Goal: Use online tool/utility

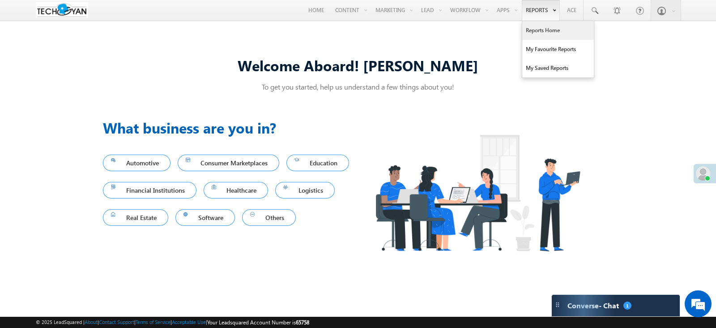
click at [551, 27] on link "Reports Home" at bounding box center [559, 30] width 72 height 19
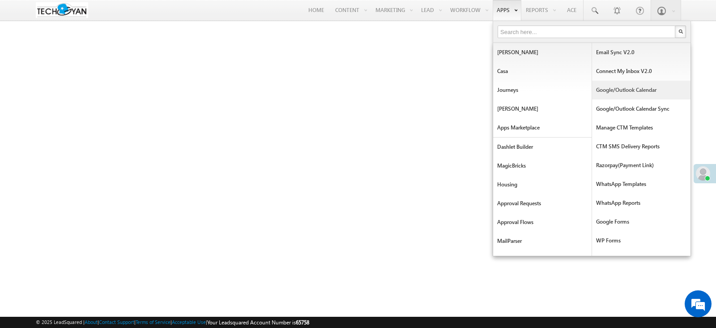
click at [622, 90] on link "Google/Outlook Calendar" at bounding box center [641, 90] width 99 height 19
